Goal: Task Accomplishment & Management: Use online tool/utility

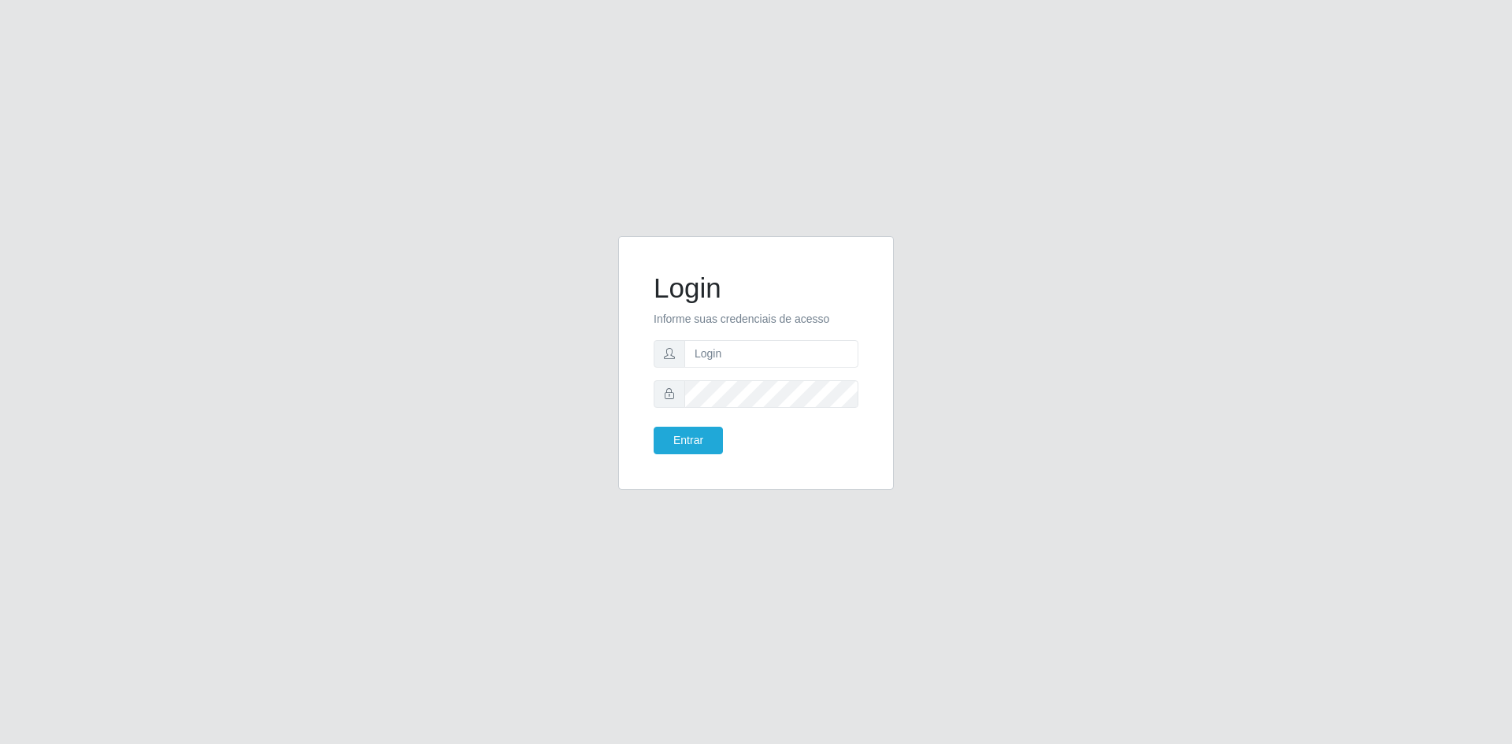
type input "e"
click at [701, 357] on input "[EMAIL_ADDRESS][DOMAIN_NAME]" at bounding box center [771, 354] width 174 height 28
type input "[EMAIL_ADDRESS][DOMAIN_NAME]"
click at [673, 436] on button "Entrar" at bounding box center [688, 441] width 69 height 28
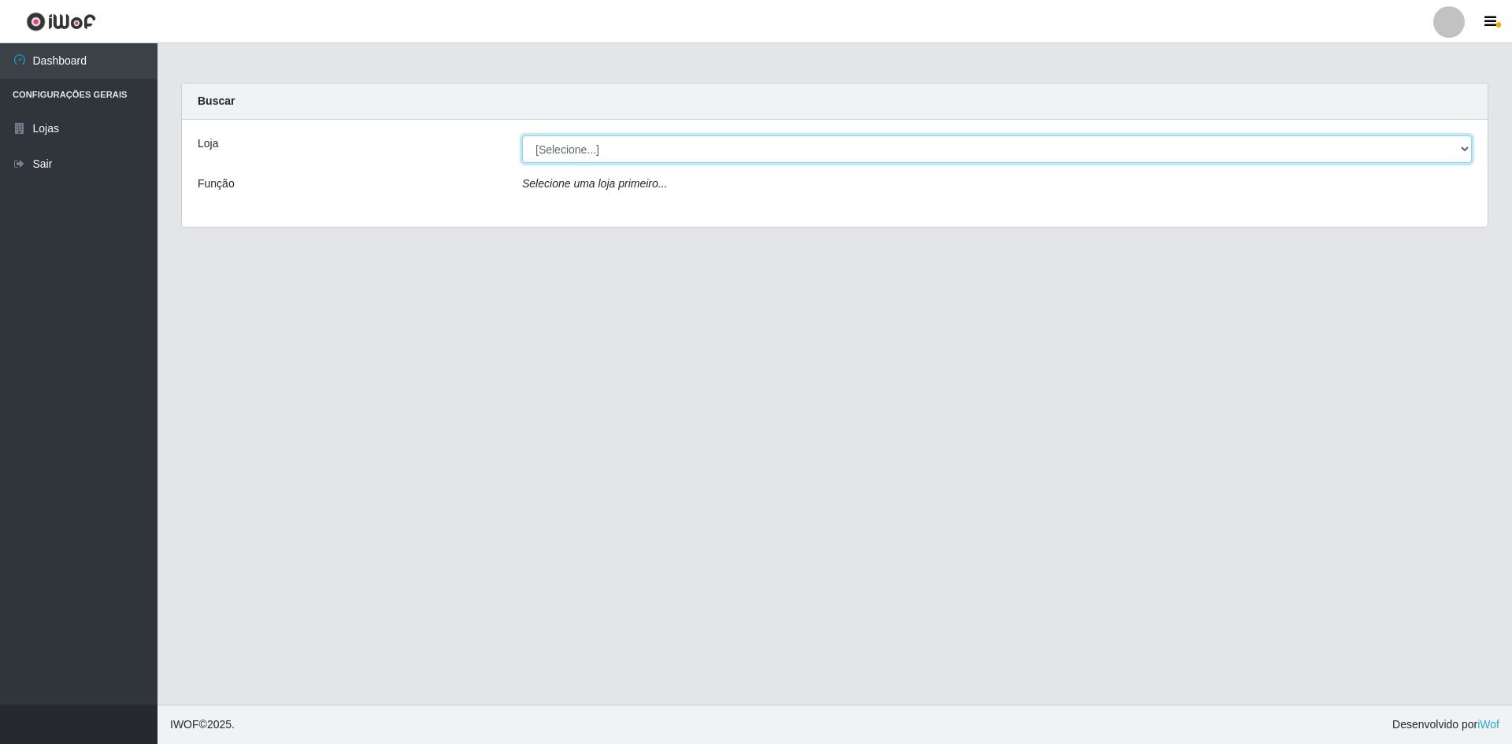
click at [621, 143] on select "[Selecione...] Hiper Queiroz - [GEOGRAPHIC_DATA] [GEOGRAPHIC_DATA] [GEOGRAPHIC_…" at bounding box center [997, 149] width 950 height 28
select select "517"
click at [522, 135] on select "[Selecione...] Hiper Queiroz - [GEOGRAPHIC_DATA] [GEOGRAPHIC_DATA] [GEOGRAPHIC_…" at bounding box center [997, 149] width 950 height 28
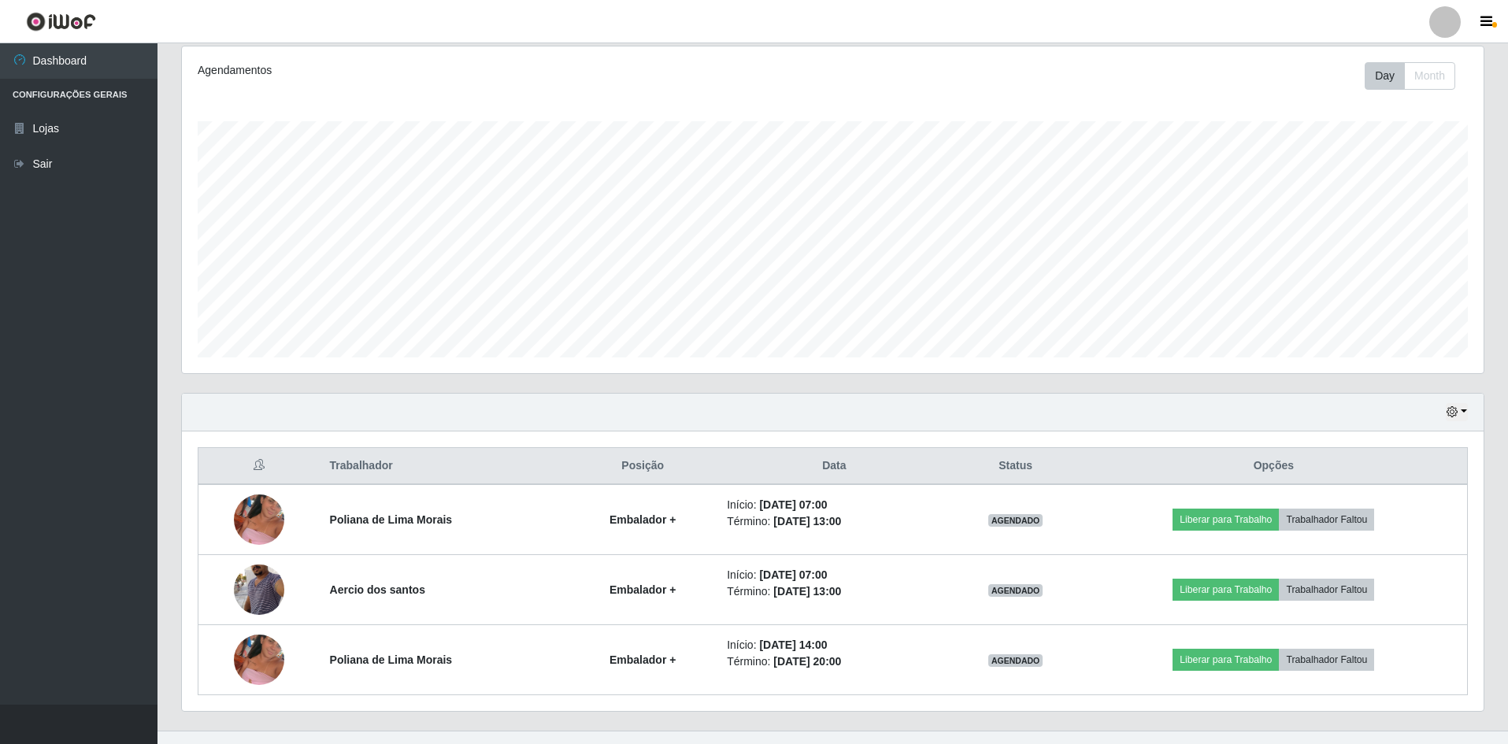
scroll to position [232, 0]
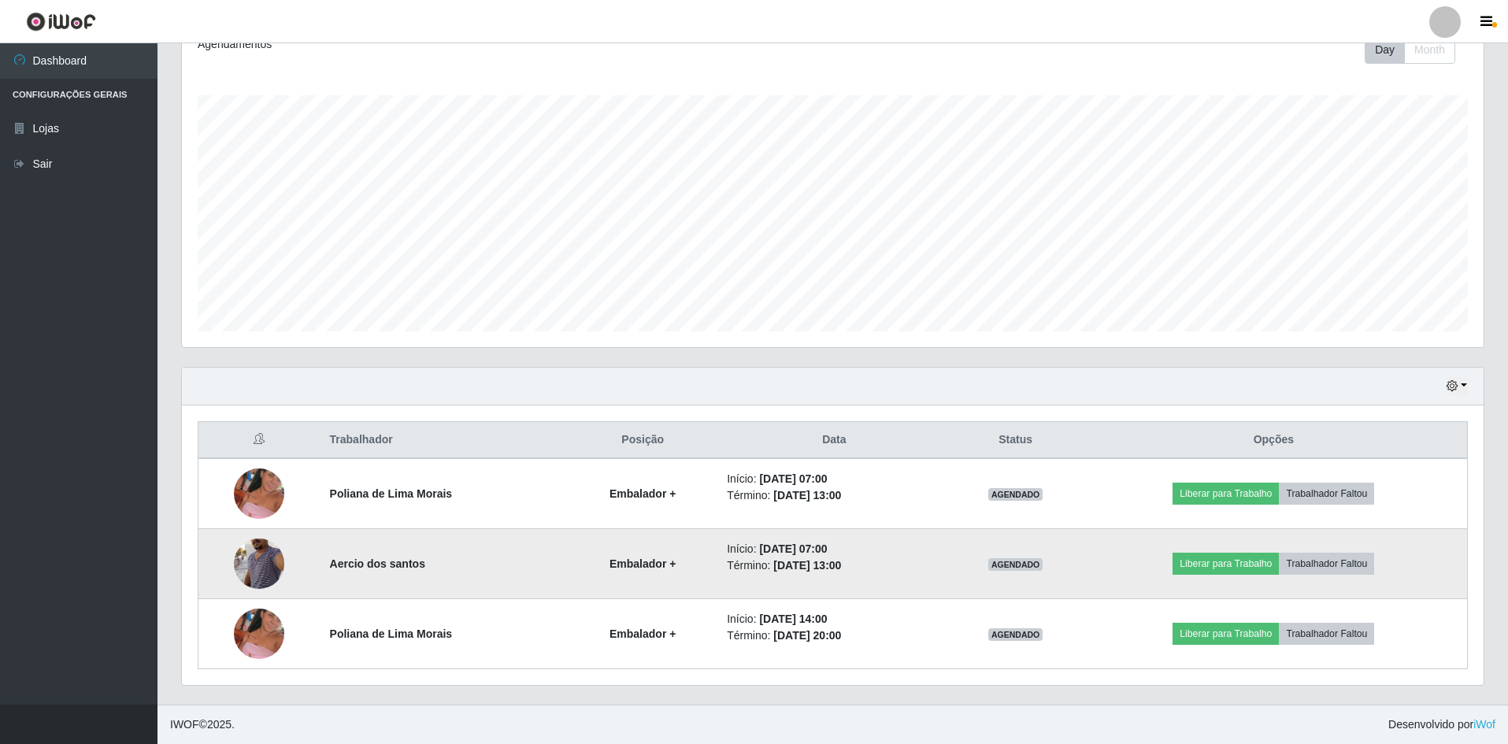
click at [1230, 544] on td "Liberar para Trabalho Trabalhador Faltou" at bounding box center [1275, 564] width 388 height 70
click at [1229, 568] on button "Liberar para Trabalho" at bounding box center [1226, 564] width 106 height 22
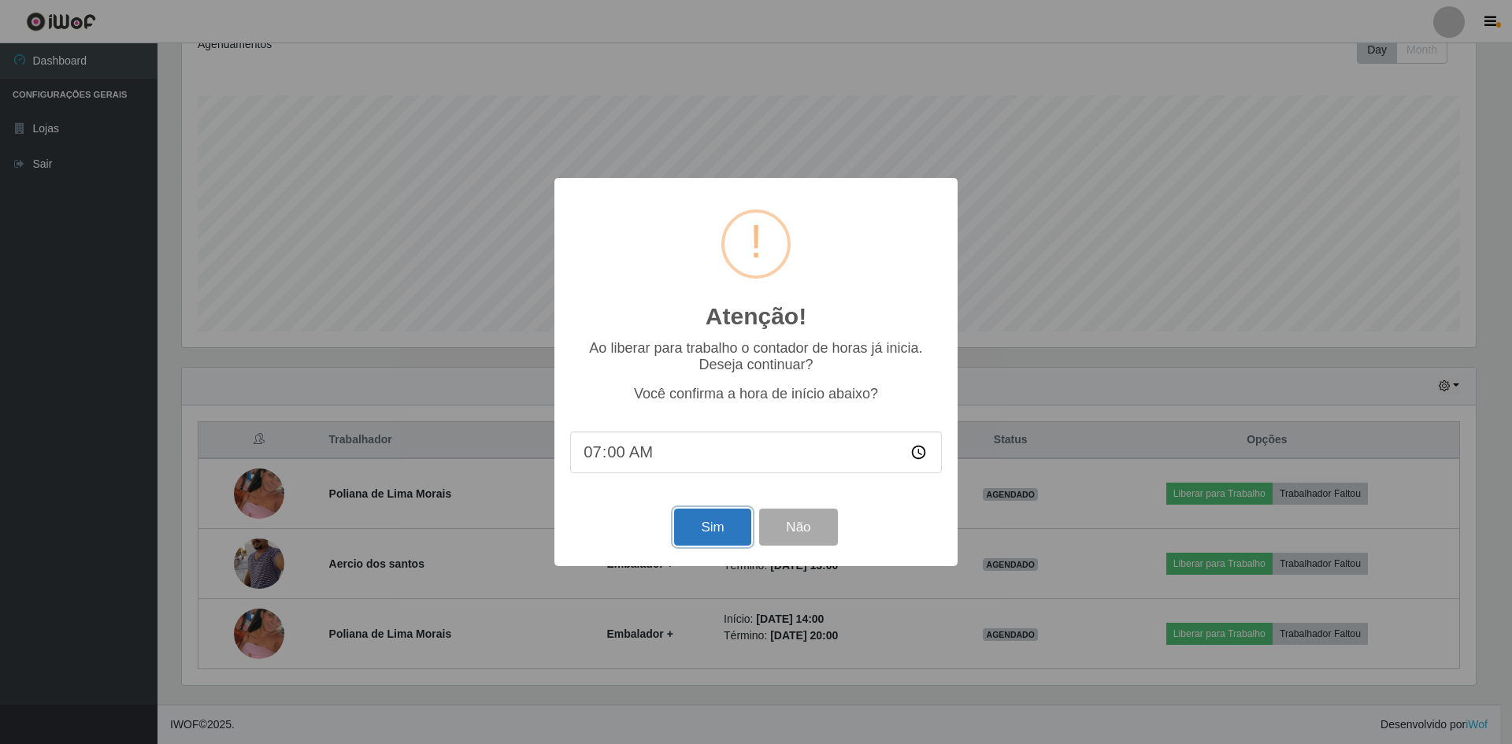
click at [718, 546] on button "Sim" at bounding box center [712, 527] width 76 height 37
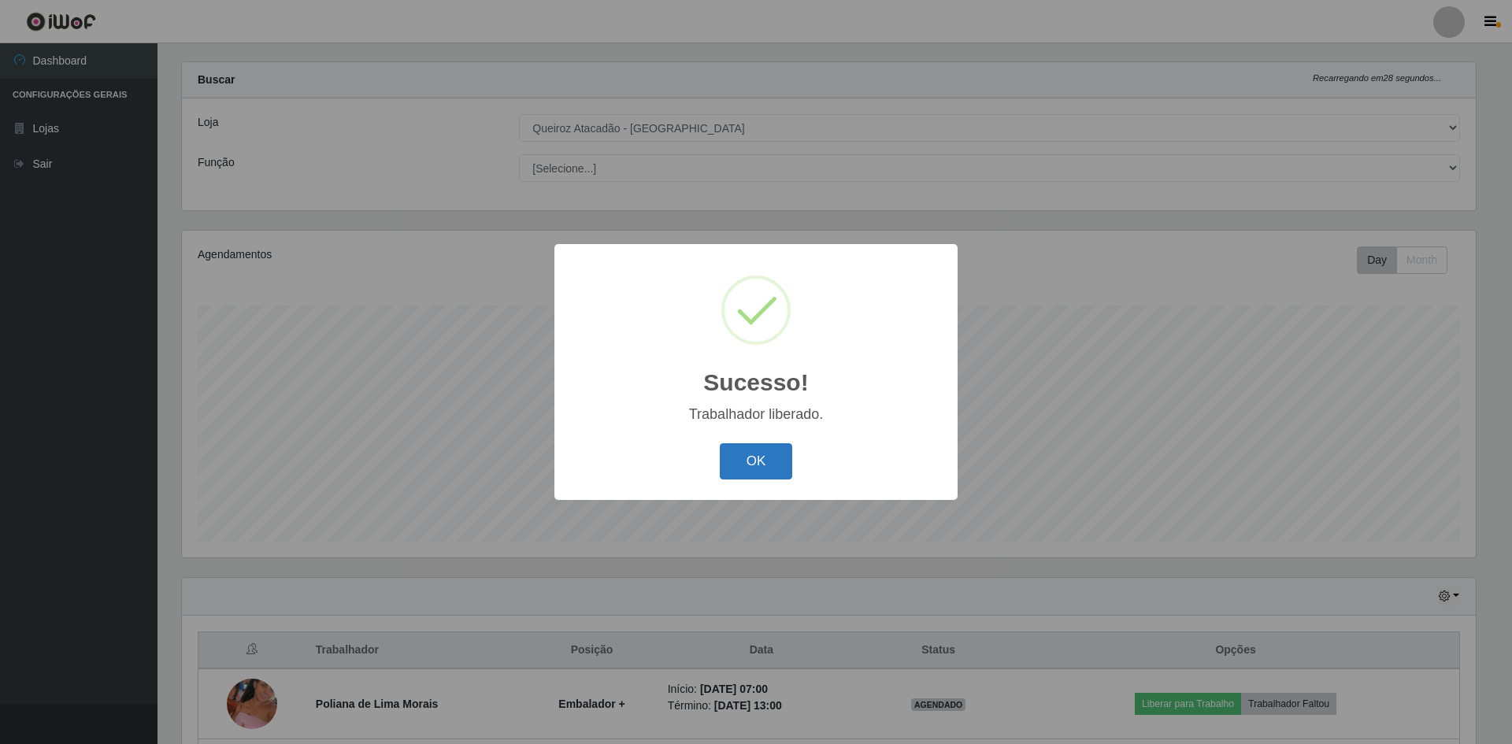
click at [745, 451] on button "OK" at bounding box center [756, 461] width 73 height 37
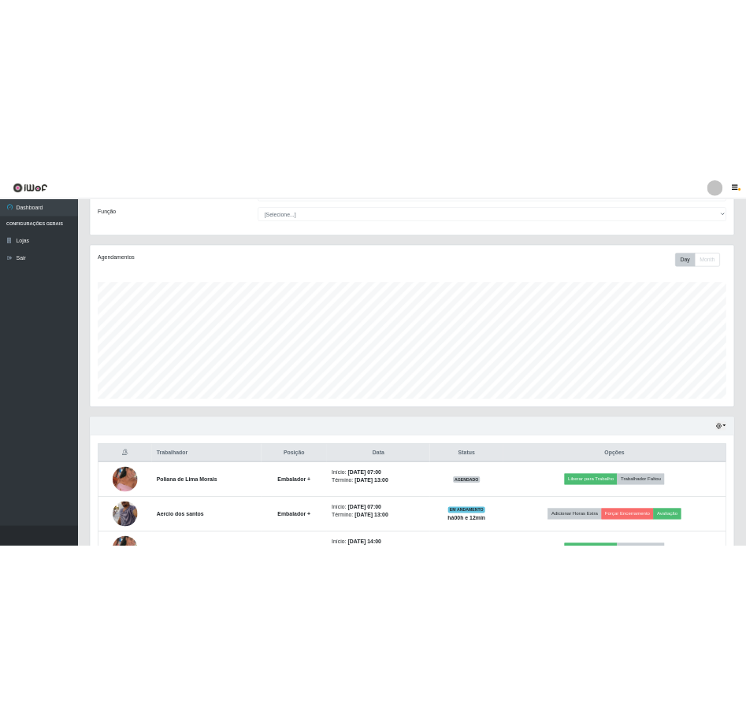
scroll to position [0, 0]
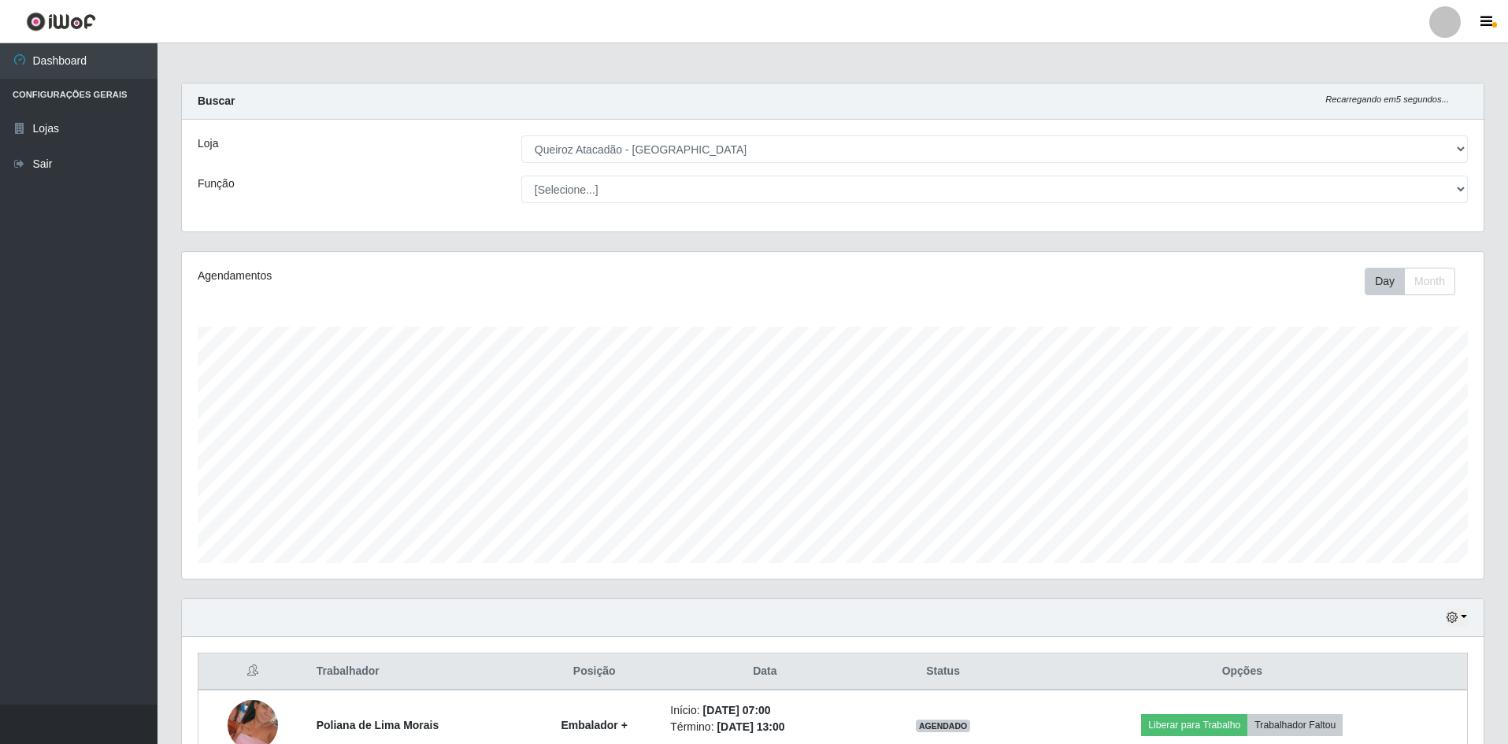
drag, startPoint x: 142, startPoint y: 240, endPoint x: 739, endPoint y: 6, distance: 641.2
click at [168, 241] on div "Dashboard Configurações Gerais Lojas Sair Carregando... Buscar Recarregando em …" at bounding box center [754, 489] width 1508 height 893
